Goal: Task Accomplishment & Management: Use online tool/utility

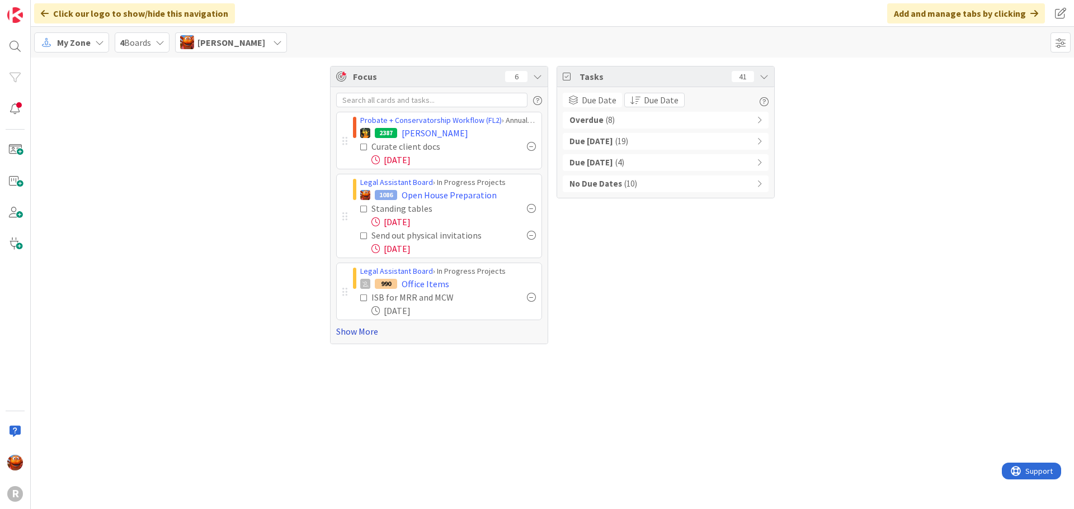
click at [369, 334] on link "Show More" at bounding box center [439, 331] width 206 height 13
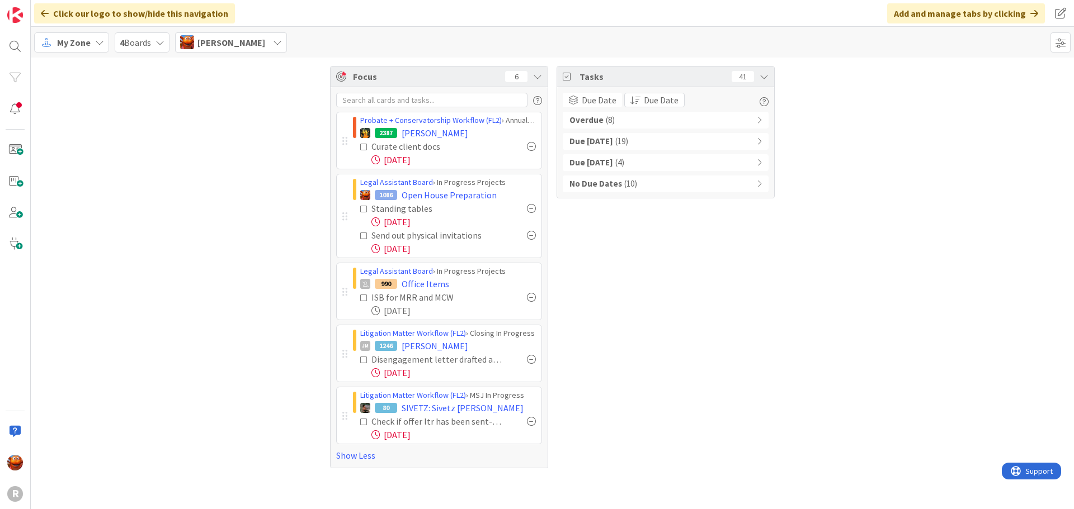
click at [620, 122] on div "Overdue ( 8 )" at bounding box center [666, 120] width 206 height 17
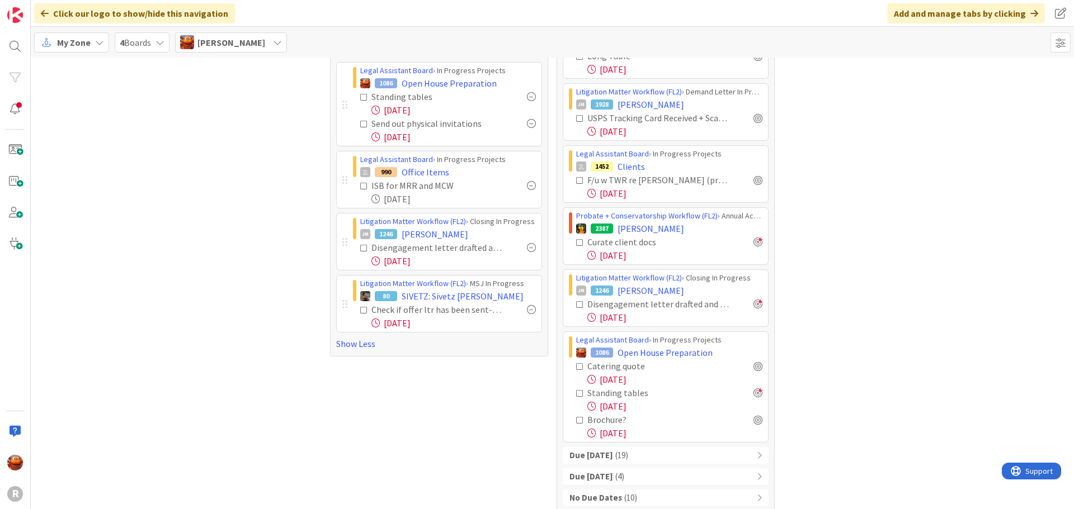
scroll to position [124, 0]
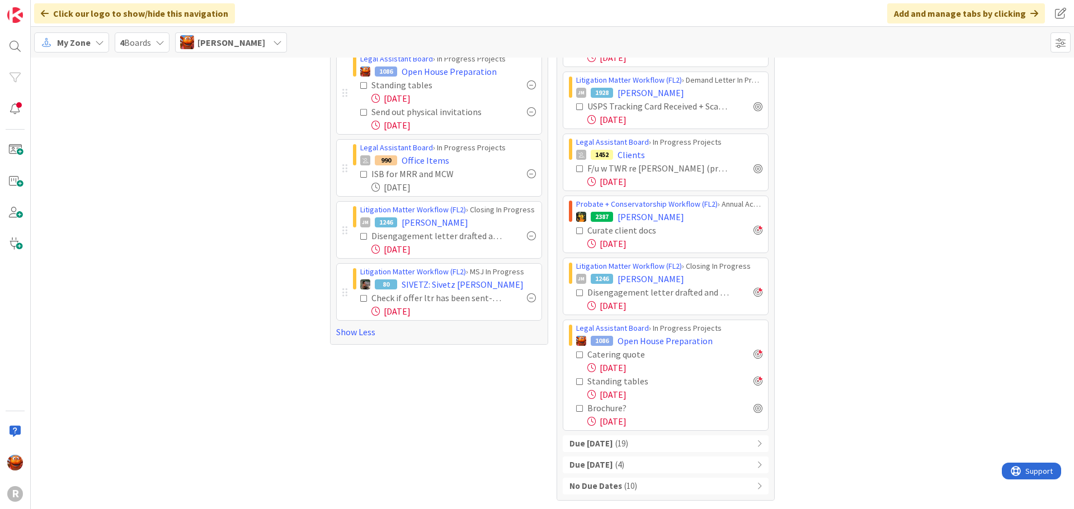
click at [757, 352] on div at bounding box center [757, 354] width 9 height 9
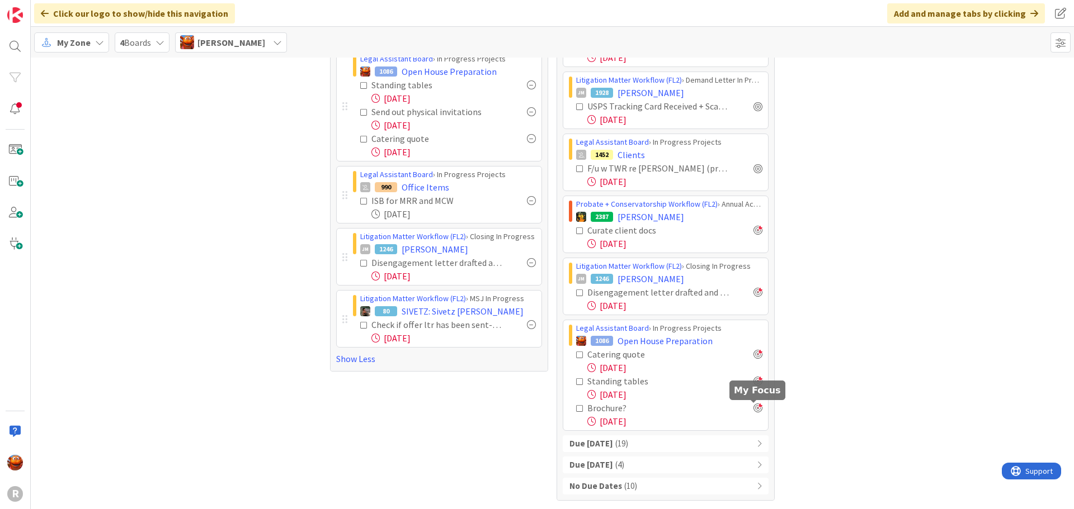
click at [756, 409] on div at bounding box center [757, 408] width 9 height 9
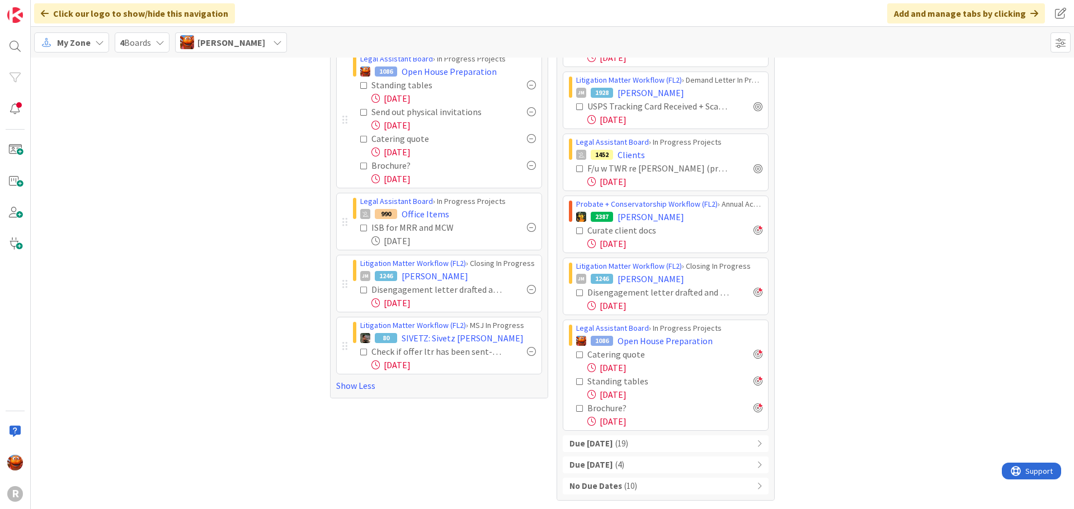
click at [687, 445] on div "Due [DATE] ( 19 )" at bounding box center [666, 444] width 206 height 17
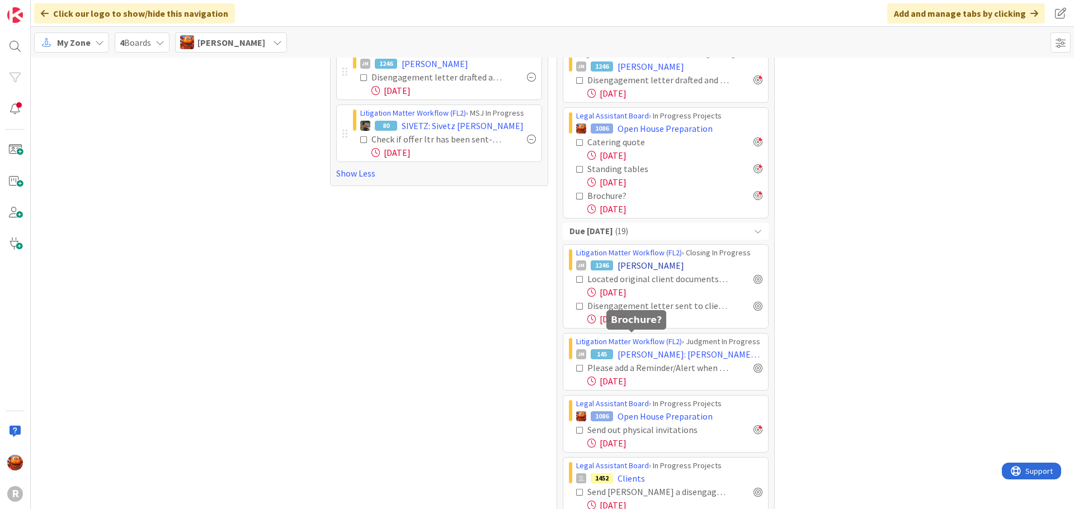
scroll to position [430, 0]
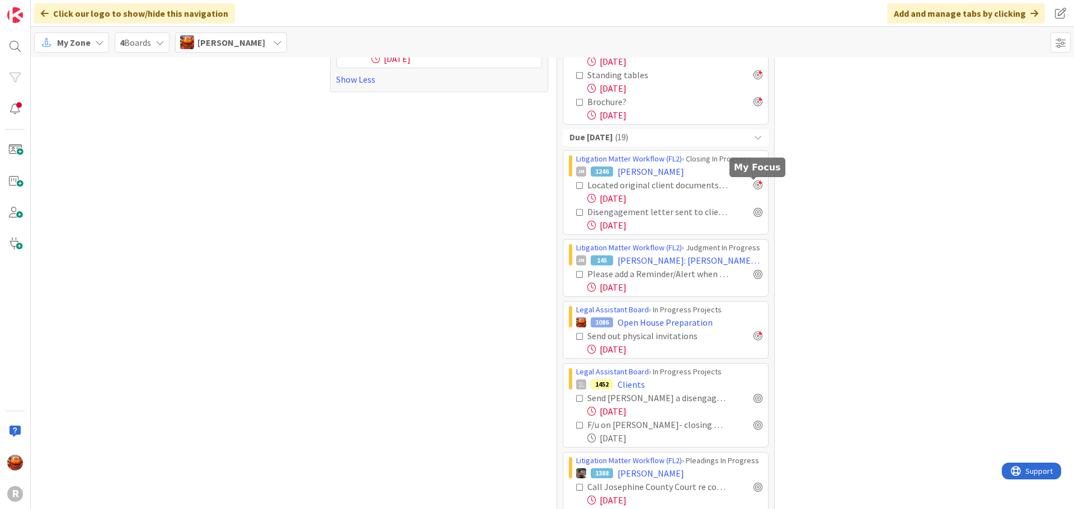
click at [754, 186] on div at bounding box center [757, 185] width 9 height 9
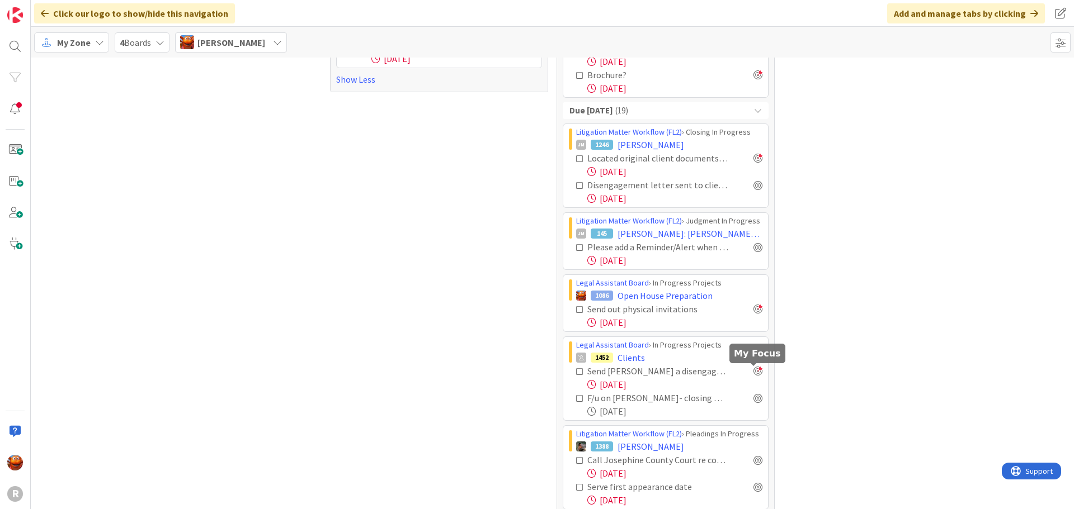
click at [757, 372] on div at bounding box center [757, 371] width 9 height 9
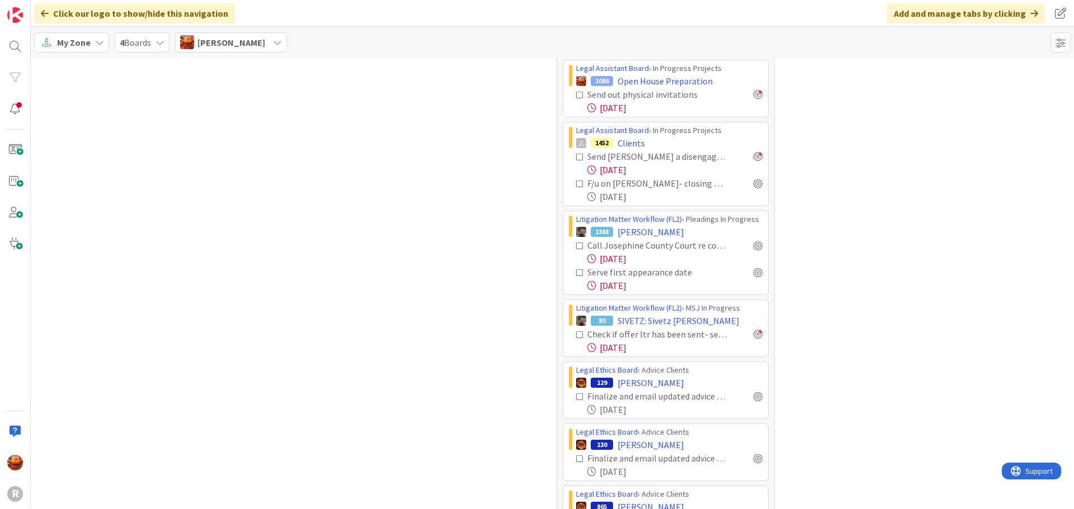
scroll to position [681, 0]
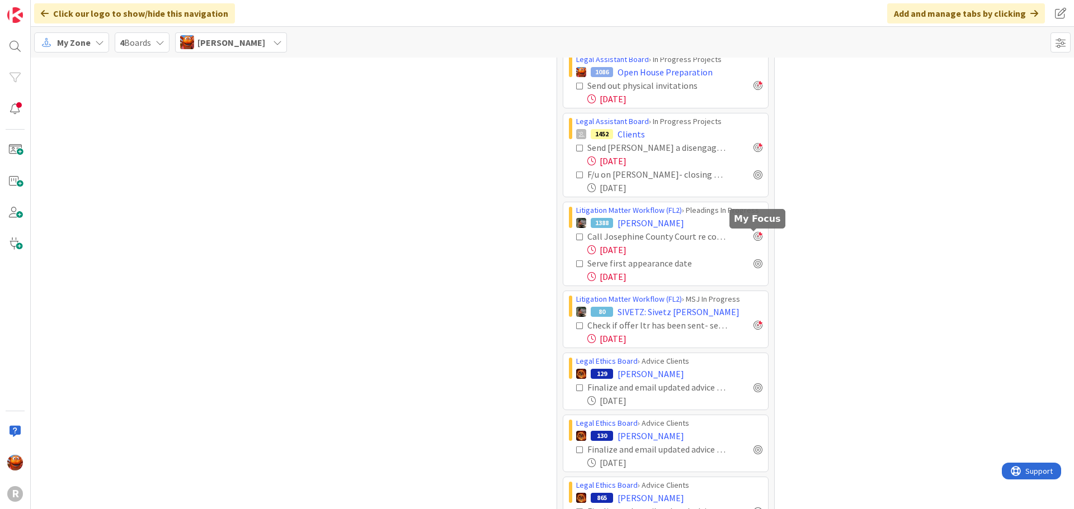
click at [753, 240] on div at bounding box center [757, 236] width 9 height 9
click at [755, 265] on div at bounding box center [757, 263] width 9 height 9
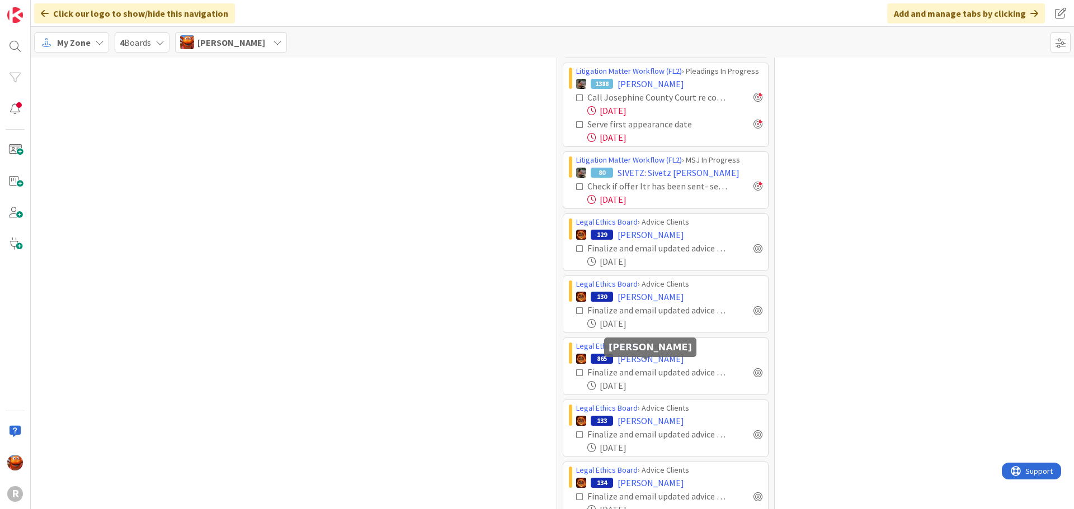
scroll to position [792, 0]
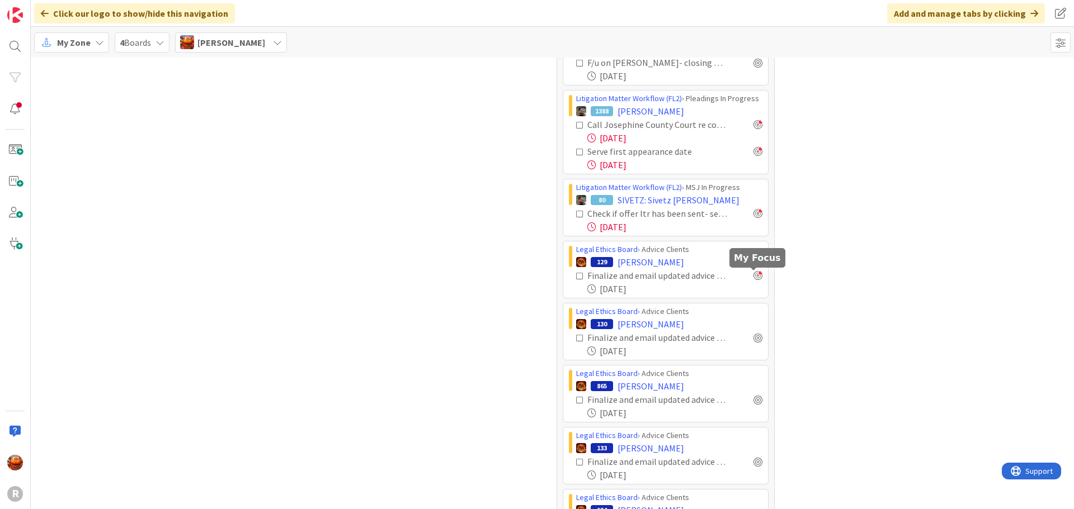
click at [756, 275] on div at bounding box center [757, 275] width 9 height 9
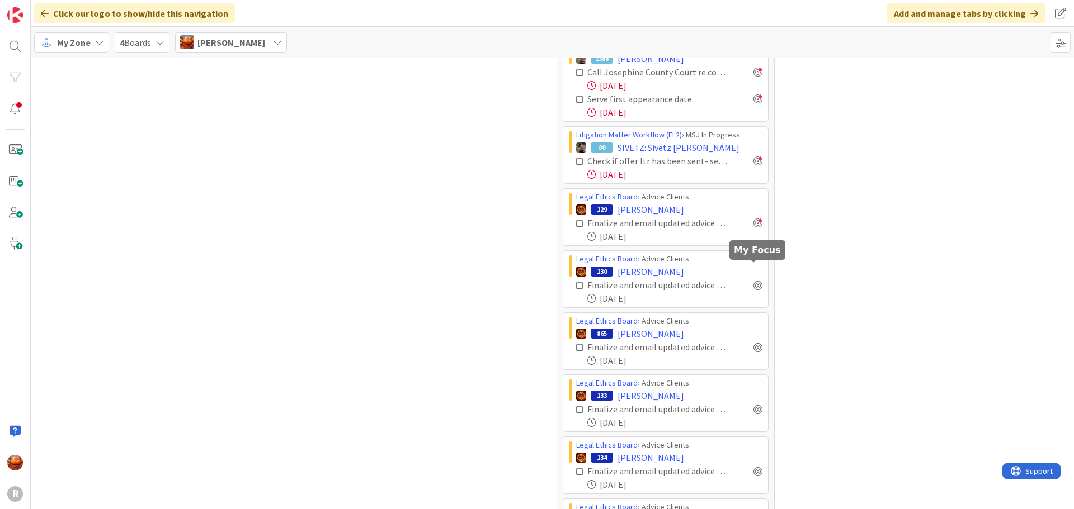
scroll to position [904, 0]
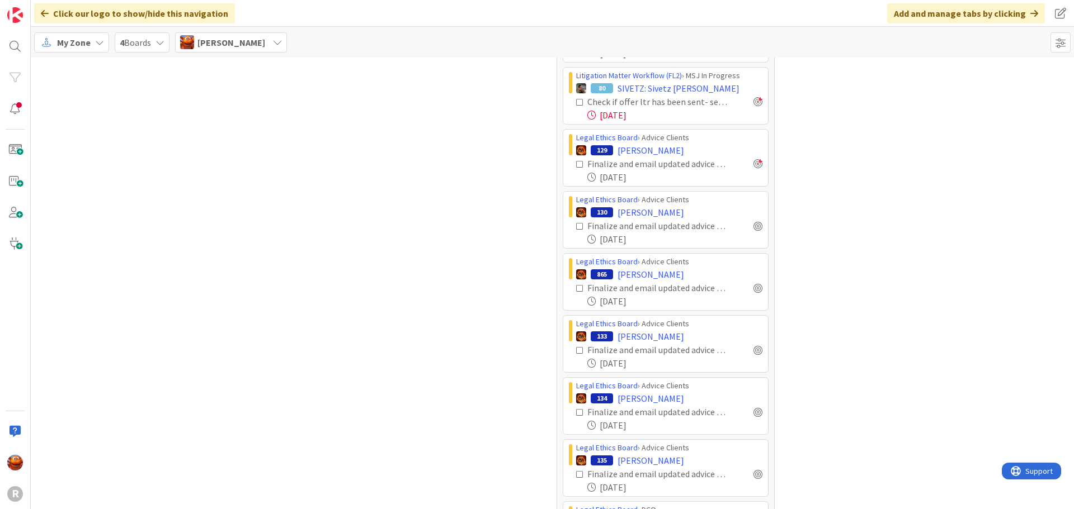
click at [755, 169] on div "Finalize and email updated advice engagement letter" at bounding box center [669, 163] width 186 height 13
click at [755, 167] on div at bounding box center [757, 163] width 9 height 9
click at [98, 40] on icon at bounding box center [99, 42] width 9 height 9
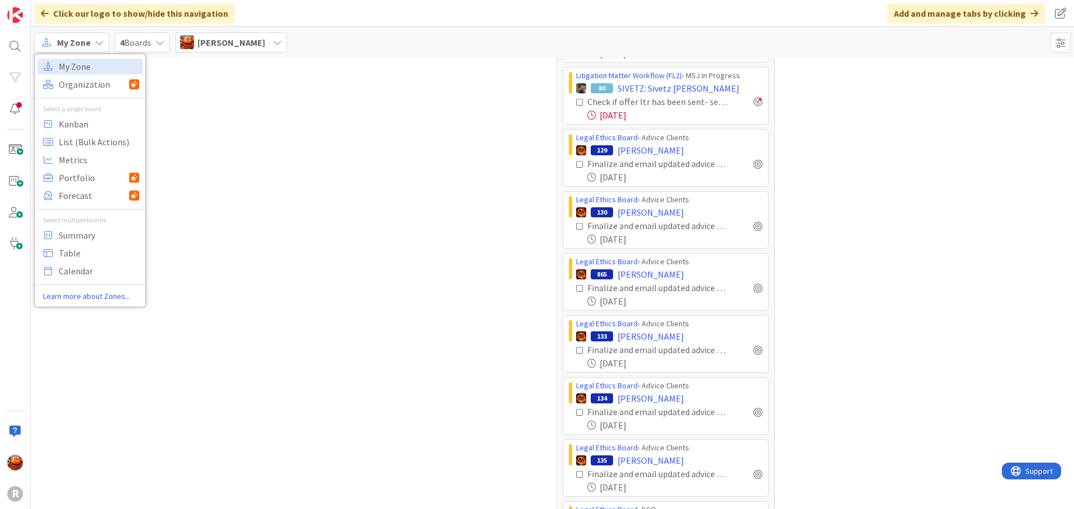
click at [241, 261] on div "Focus 12 Probate + Conservatorship Workflow (FL2) › Annual Accounting Queue 238…" at bounding box center [552, 11] width 1043 height 1716
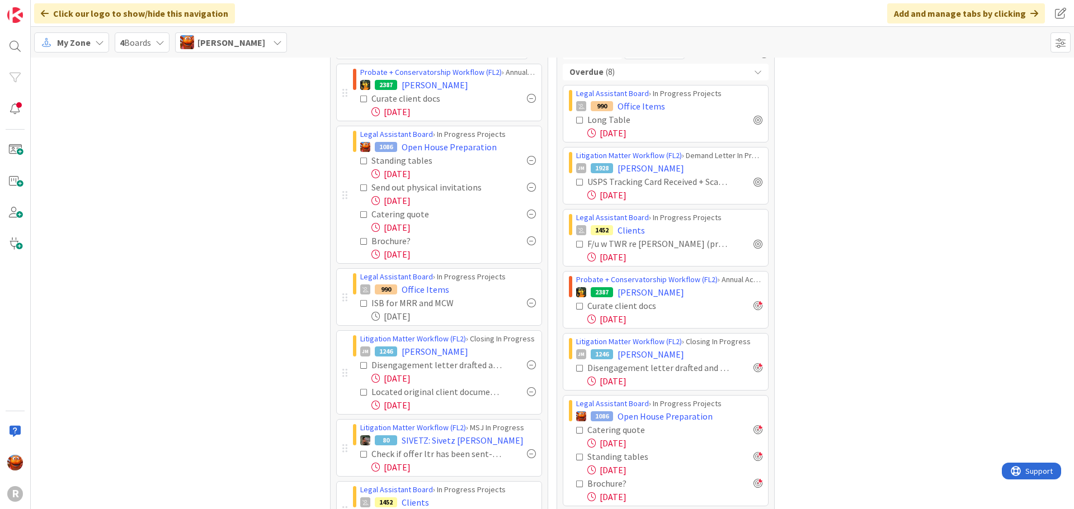
scroll to position [0, 0]
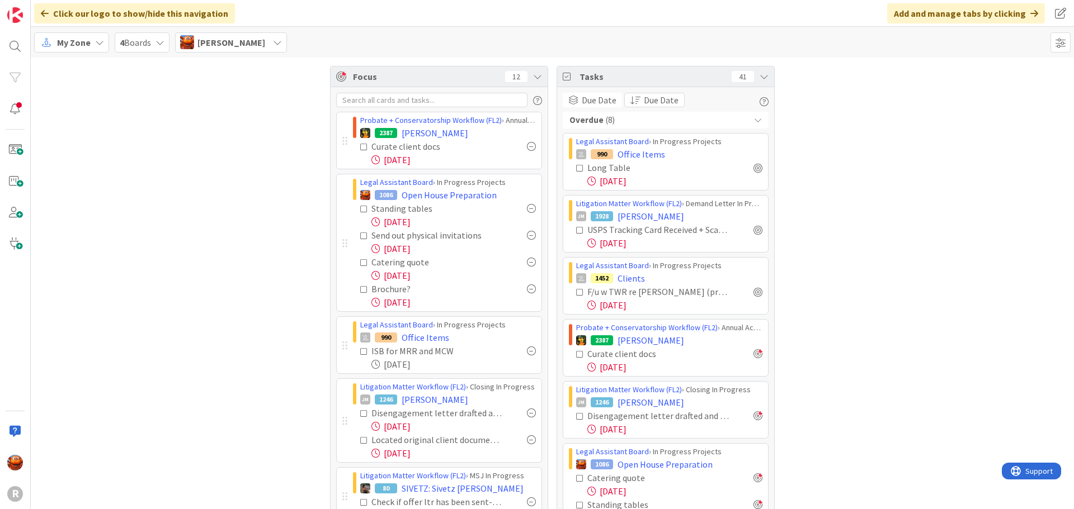
click at [79, 41] on span "My Zone" at bounding box center [74, 42] width 34 height 13
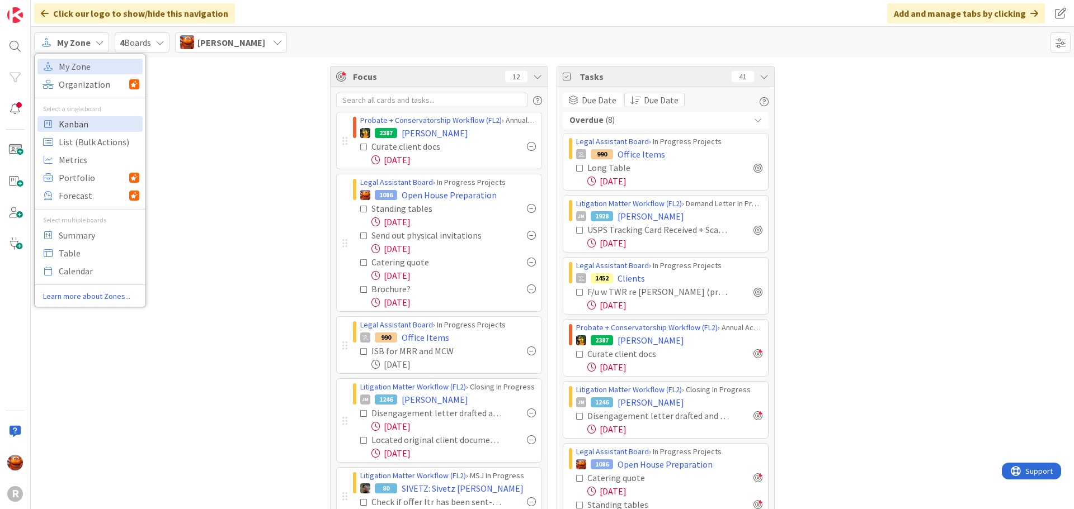
click at [74, 127] on span "Kanban" at bounding box center [99, 124] width 81 height 17
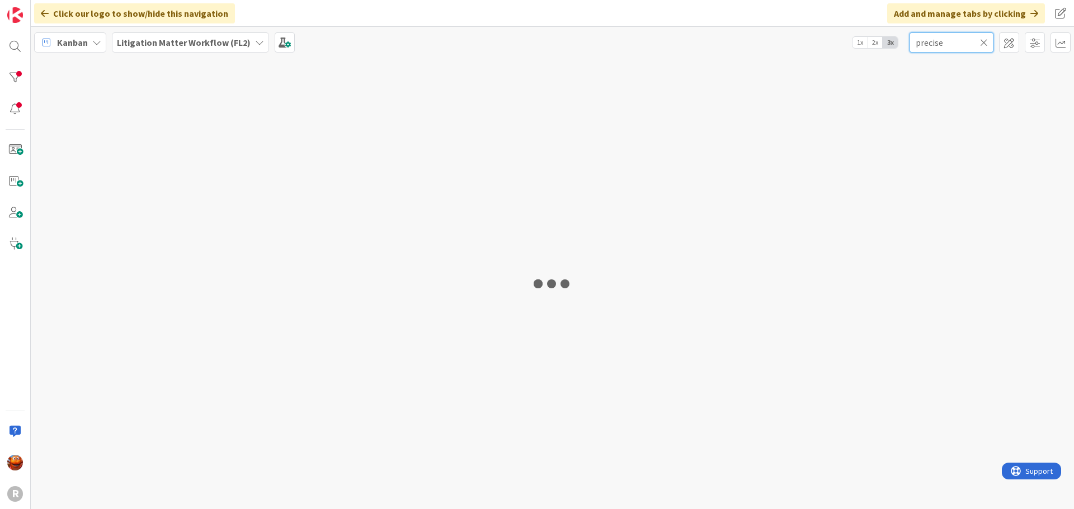
click at [939, 35] on input "precise" at bounding box center [951, 42] width 84 height 20
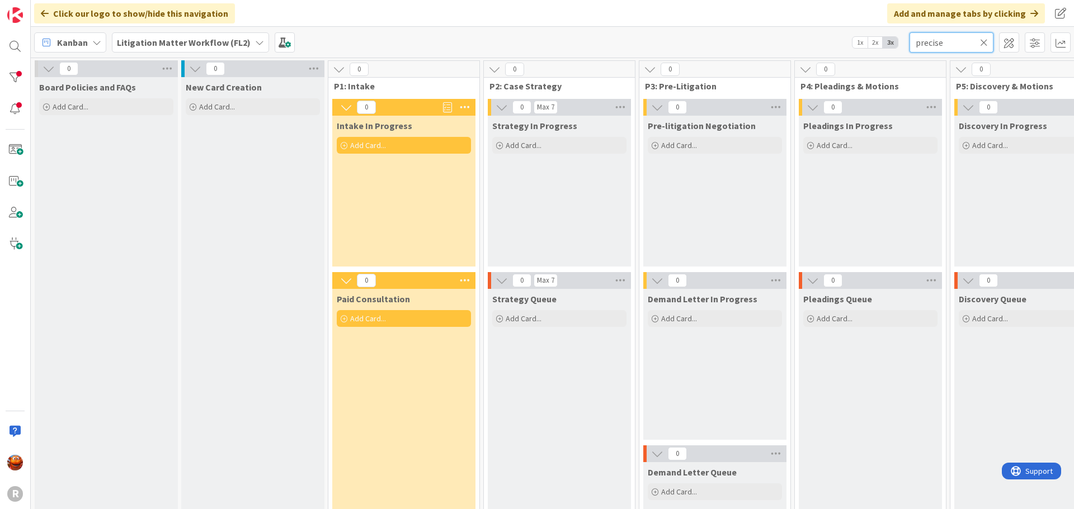
click at [939, 35] on input "precise" at bounding box center [951, 42] width 84 height 20
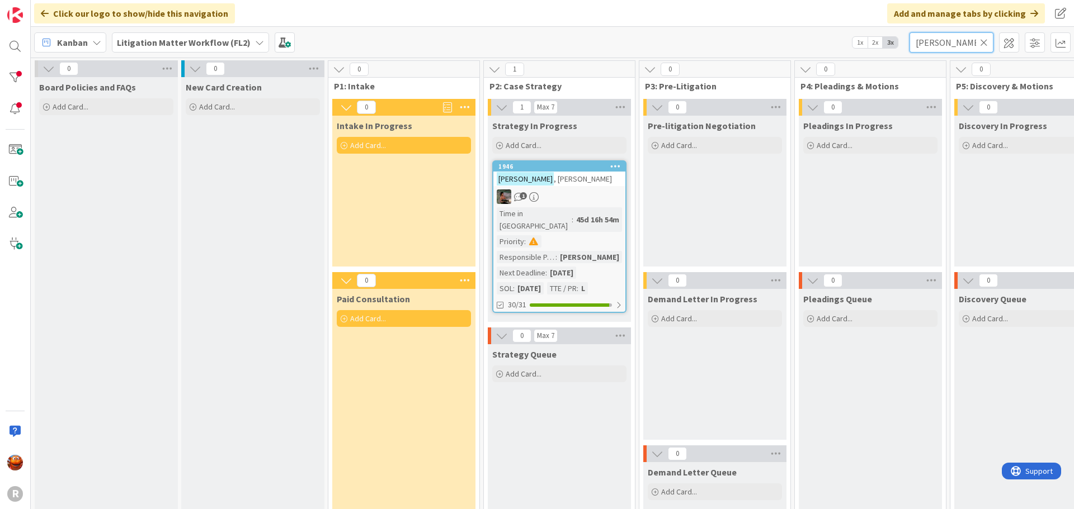
type input "[PERSON_NAME]"
click at [562, 191] on div "1" at bounding box center [559, 197] width 132 height 15
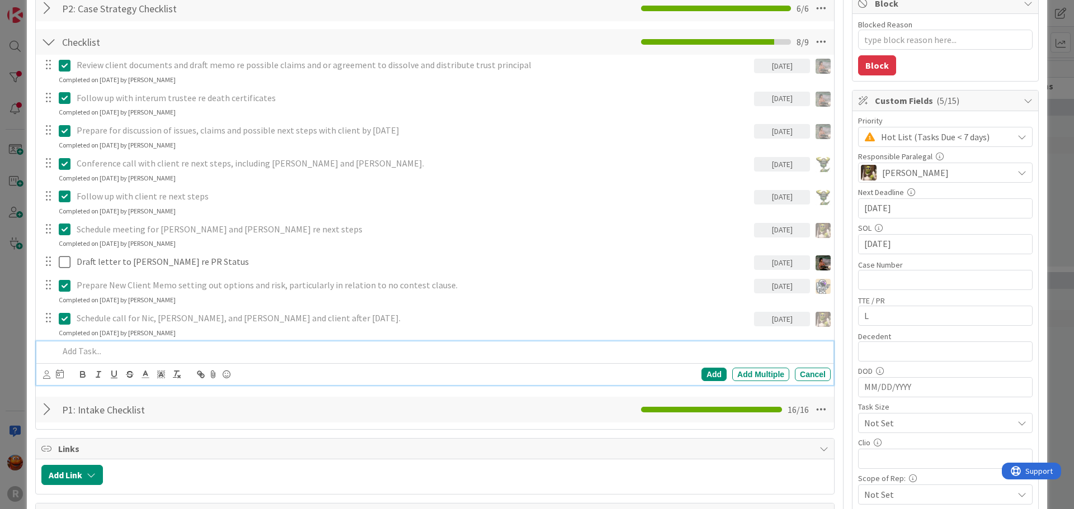
click at [122, 350] on p at bounding box center [442, 351] width 767 height 13
type textarea "x"
click at [47, 379] on div at bounding box center [46, 375] width 7 height 12
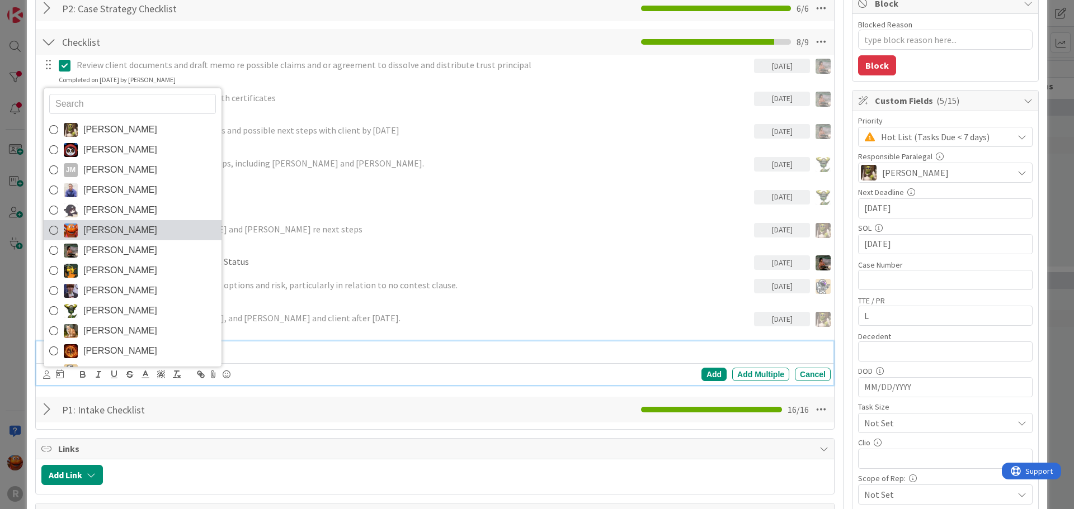
click at [108, 234] on span "[PERSON_NAME]" at bounding box center [120, 230] width 74 height 17
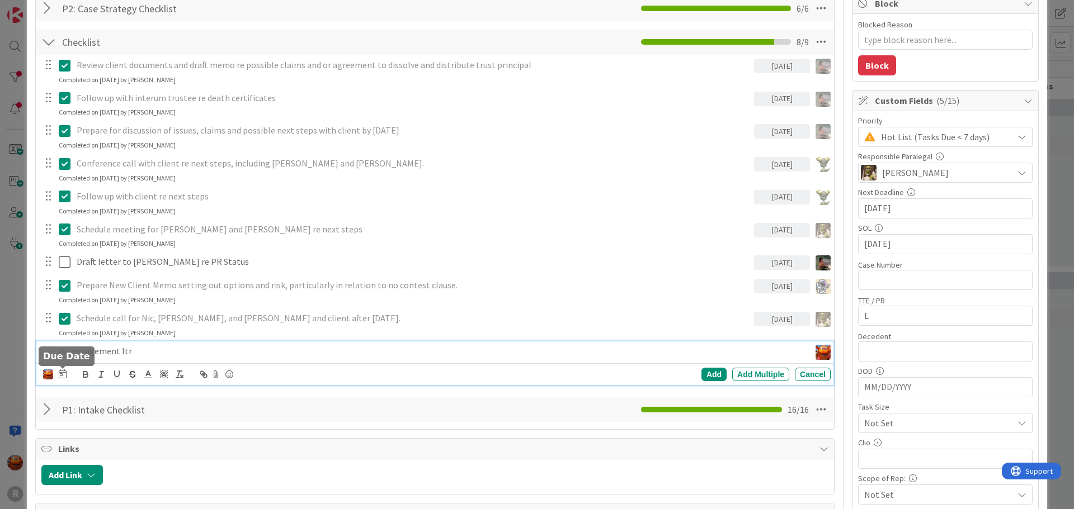
click at [63, 374] on icon at bounding box center [63, 374] width 8 height 9
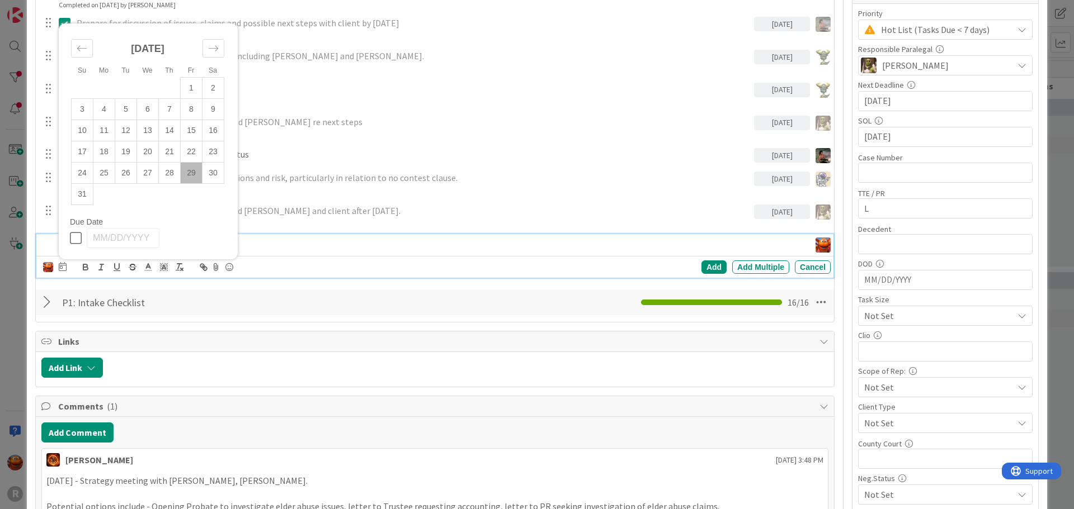
scroll to position [336, 0]
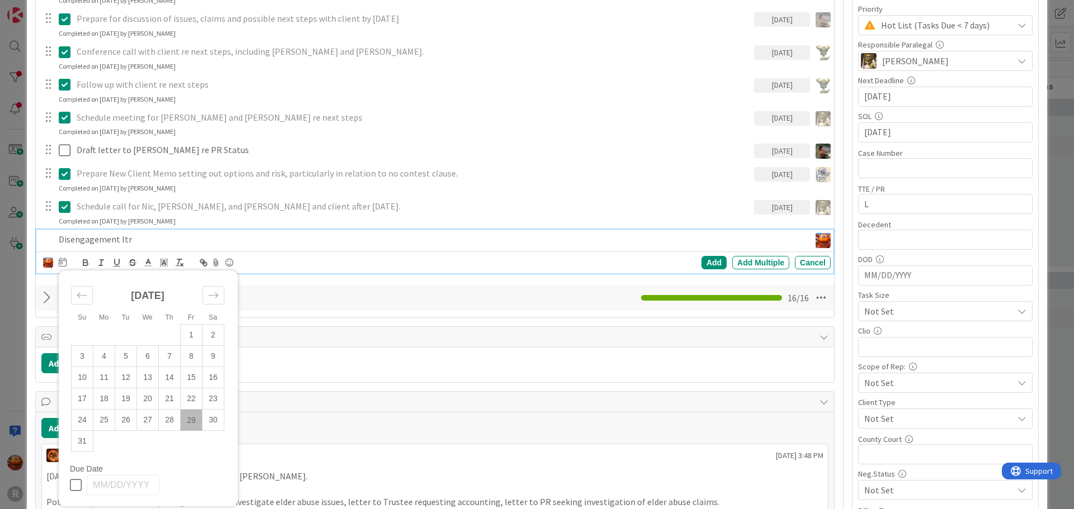
click at [195, 426] on td "29" at bounding box center [192, 420] width 22 height 21
click at [707, 264] on div "Add" at bounding box center [713, 262] width 25 height 13
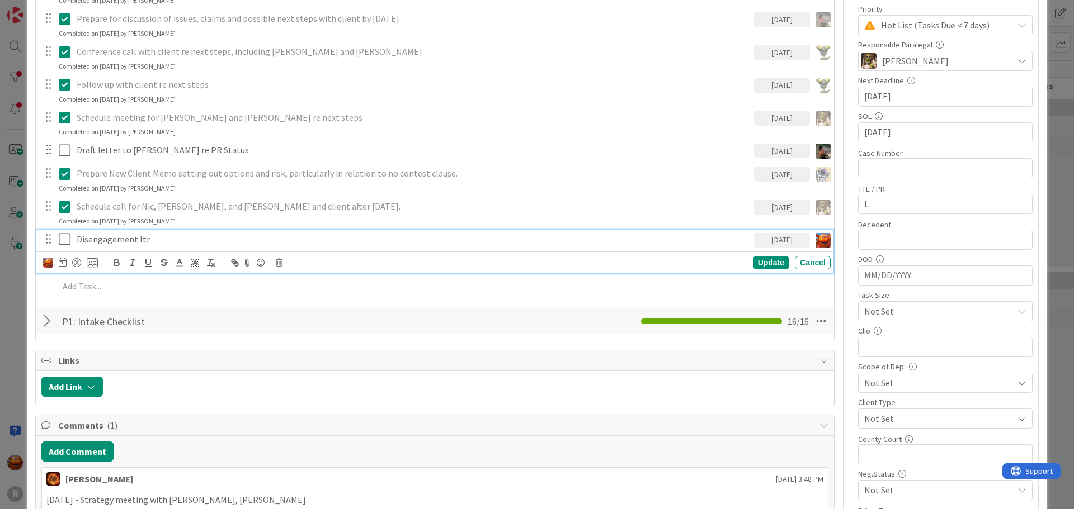
click at [102, 238] on p "Disengagement ltr" at bounding box center [413, 239] width 673 height 13
click at [78, 265] on div at bounding box center [76, 262] width 9 height 9
type textarea "x"
click at [15, 261] on div "ID 1946 Litigation Matter Workflow (FL2) Strategy In Progress Title 15 / 128 [P…" at bounding box center [537, 254] width 1074 height 509
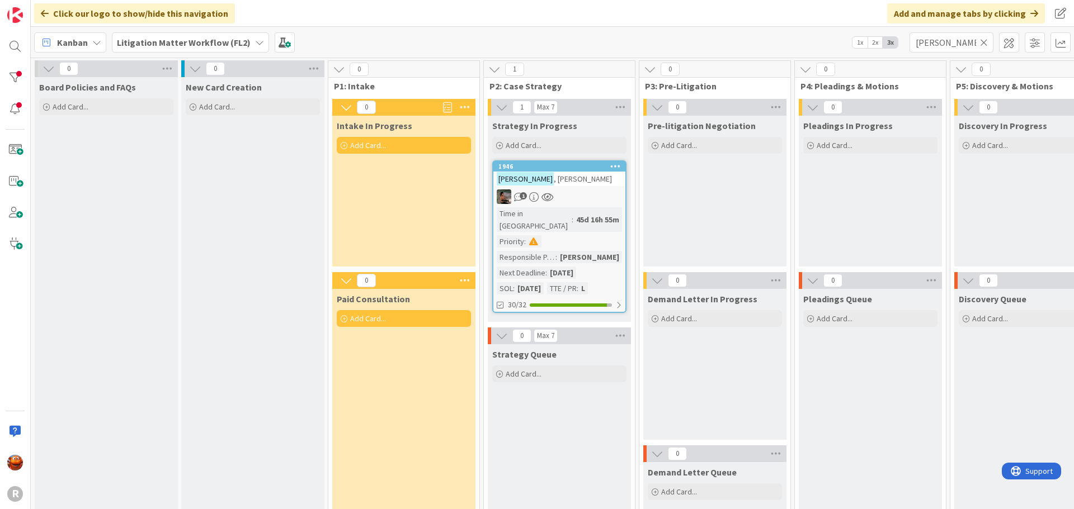
drag, startPoint x: 981, startPoint y: 37, endPoint x: 967, endPoint y: 39, distance: 13.5
click at [981, 37] on icon at bounding box center [984, 42] width 8 height 10
